Goal: Check status: Check status

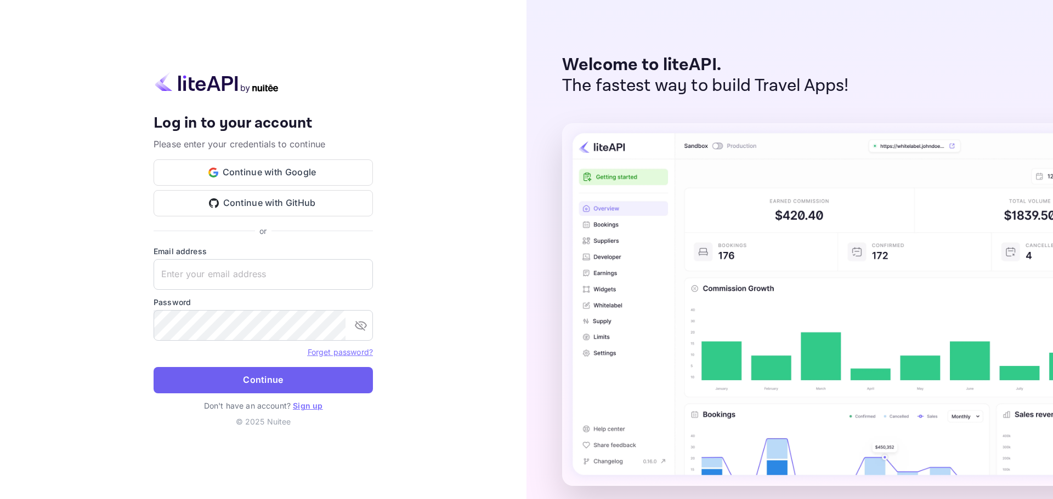
type input "[PERSON_NAME][EMAIL_ADDRESS][DOMAIN_NAME]"
click at [258, 378] on button "Continue" at bounding box center [263, 380] width 219 height 26
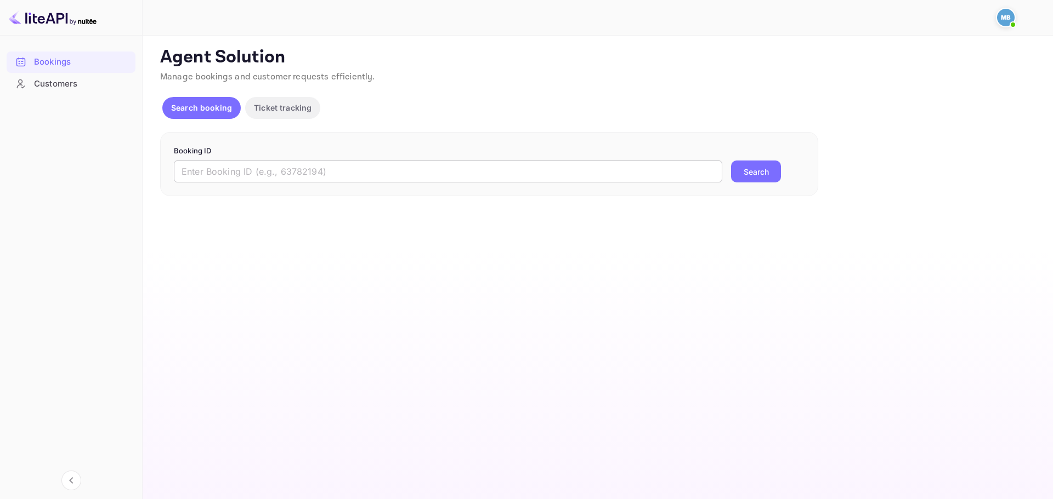
click at [559, 174] on input "text" at bounding box center [448, 172] width 548 height 22
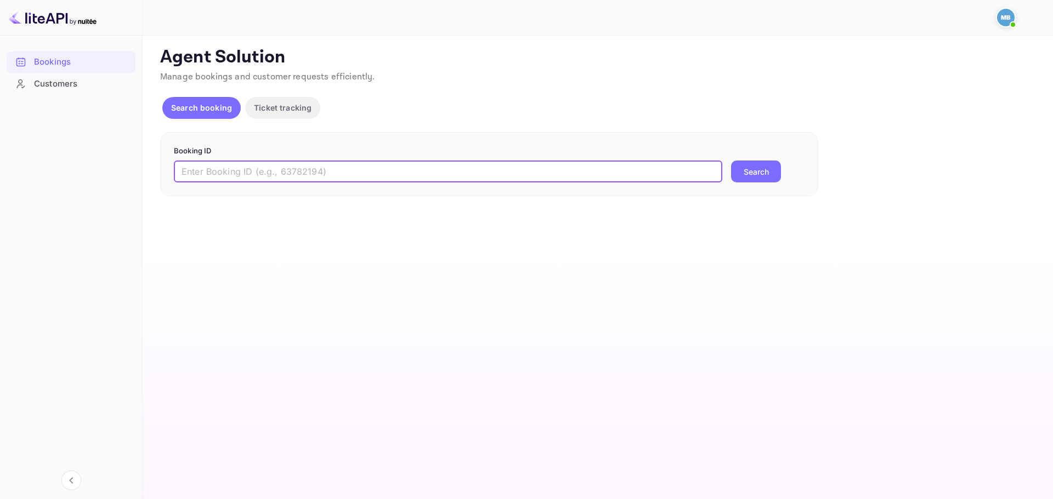
paste input "9947198"
type input "9947198"
click at [768, 172] on button "Search" at bounding box center [756, 172] width 50 height 22
